Goal: Information Seeking & Learning: Learn about a topic

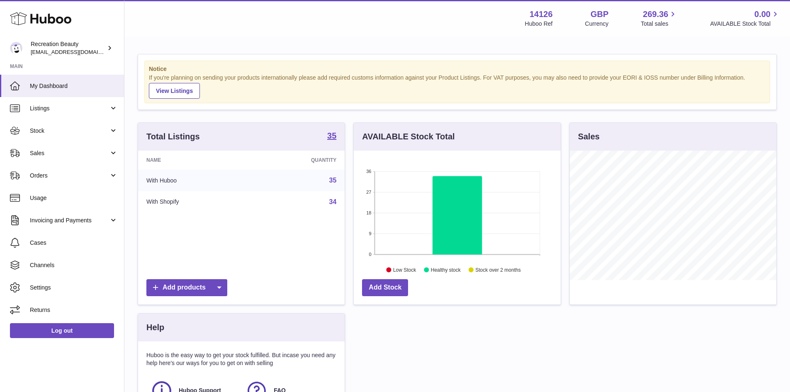
drag, startPoint x: 0, startPoint y: 0, endPoint x: 82, endPoint y: 137, distance: 159.1
click at [82, 137] on link "Stock" at bounding box center [62, 130] width 124 height 22
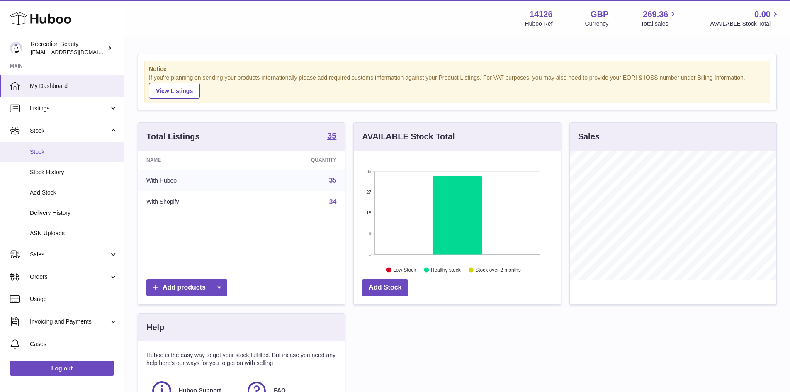
click at [83, 159] on link "Stock" at bounding box center [62, 152] width 124 height 20
click at [71, 153] on span "Stock" at bounding box center [74, 152] width 88 height 8
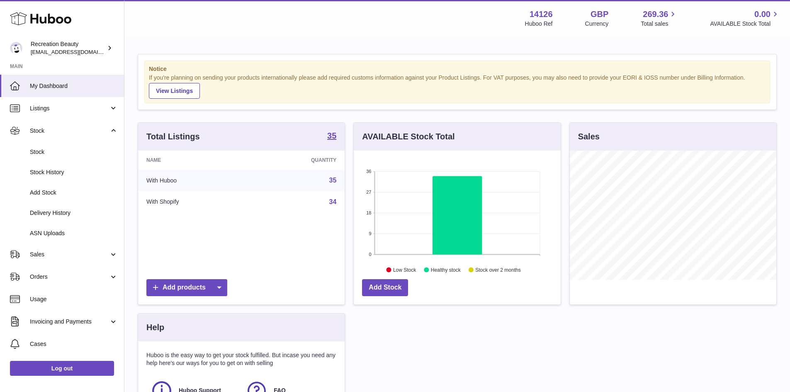
scroll to position [129, 0]
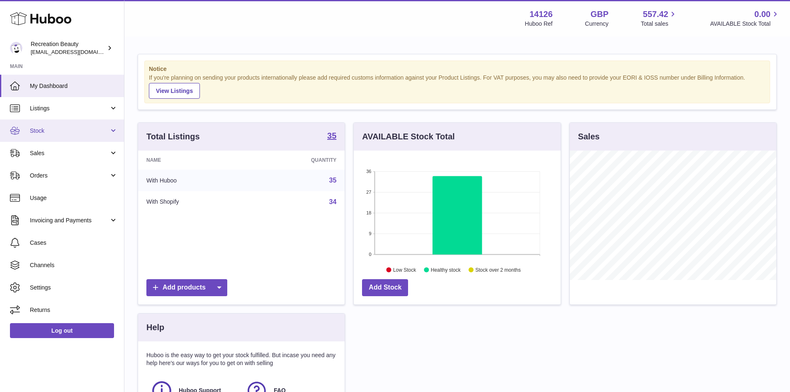
click at [78, 123] on link "Stock" at bounding box center [62, 130] width 124 height 22
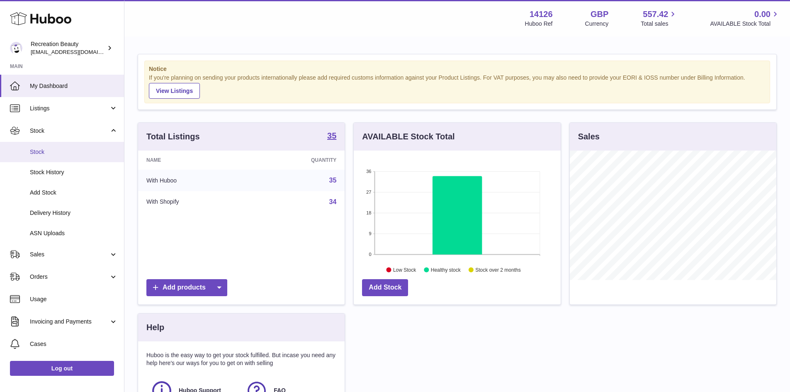
click at [74, 153] on span "Stock" at bounding box center [74, 152] width 88 height 8
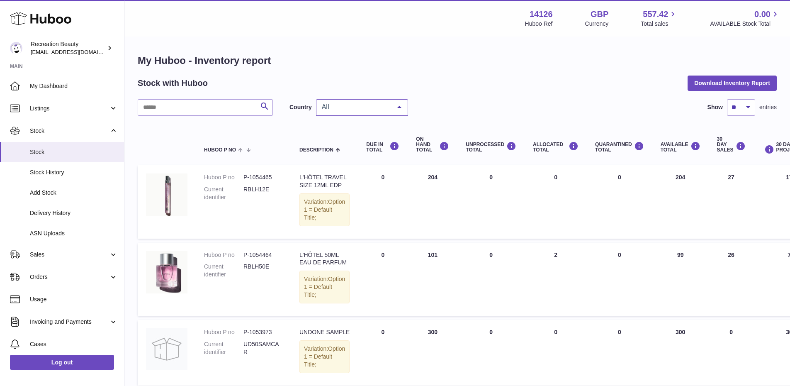
click at [377, 110] on span "All" at bounding box center [355, 107] width 71 height 8
click at [380, 143] on span "GB" at bounding box center [362, 140] width 91 height 17
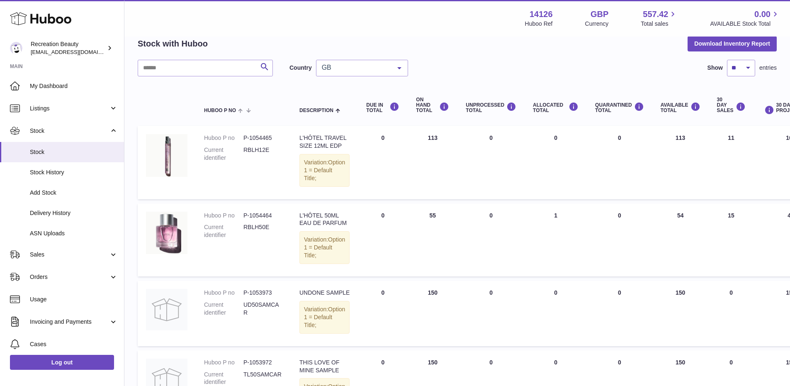
scroll to position [40, 0]
click at [319, 112] on span "Description" at bounding box center [317, 109] width 34 height 5
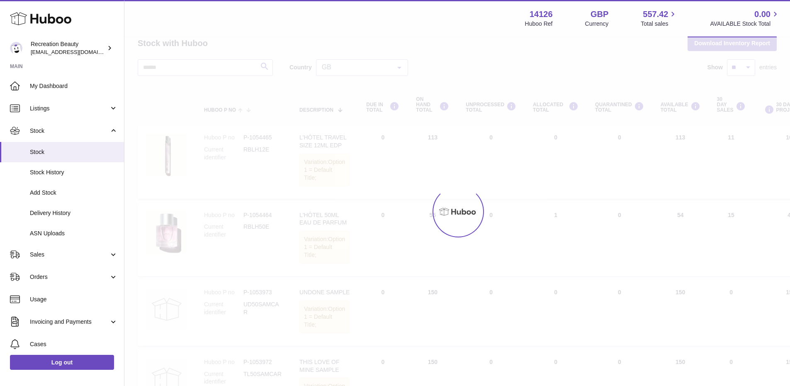
scroll to position [6, 0]
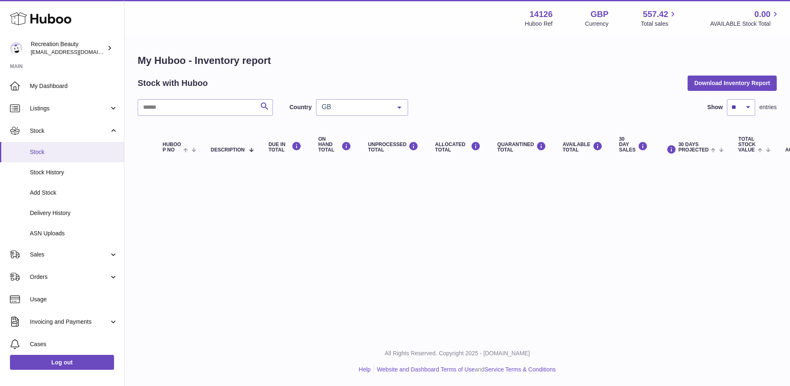
click at [87, 148] on span "Stock" at bounding box center [74, 152] width 88 height 8
click at [282, 141] on div "DUE IN TOTAL" at bounding box center [284, 146] width 33 height 11
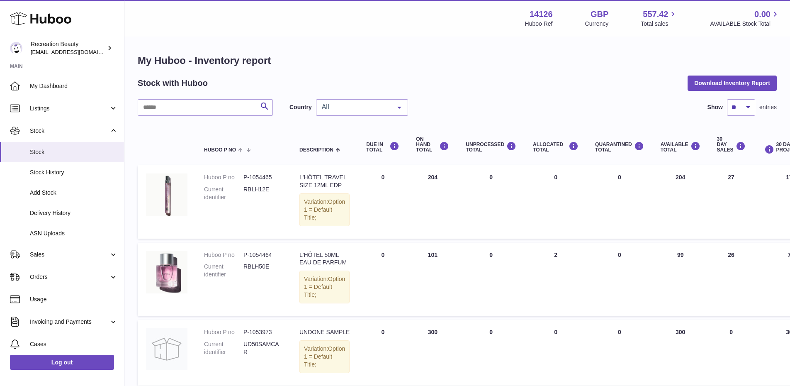
click at [369, 113] on div "All" at bounding box center [362, 107] width 92 height 17
click at [369, 141] on span "GB" at bounding box center [362, 140] width 91 height 17
click at [745, 102] on select "** ** ** ***" at bounding box center [741, 107] width 28 height 17
select select "**"
click at [727, 99] on select "** ** ** ***" at bounding box center [741, 107] width 28 height 17
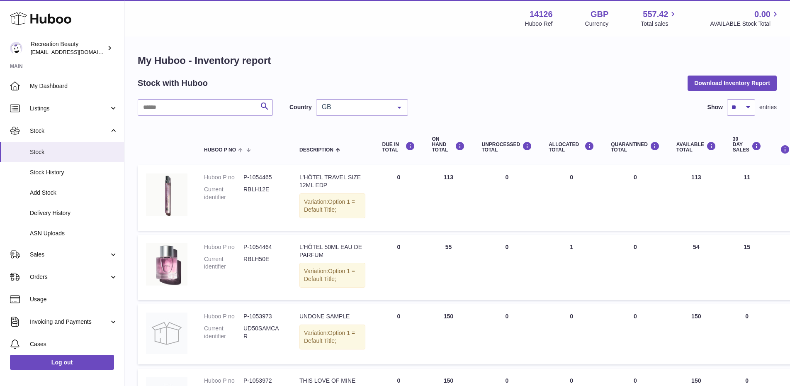
click at [240, 132] on th "Huboo P no" at bounding box center [243, 144] width 95 height 33
